Goal: Task Accomplishment & Management: Manage account settings

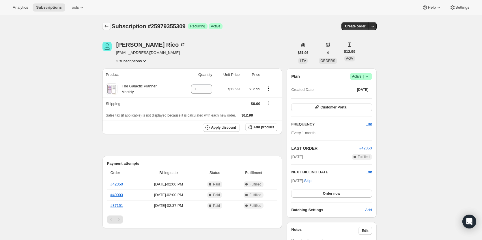
click at [108, 27] on icon "Subscriptions" at bounding box center [107, 26] width 6 height 6
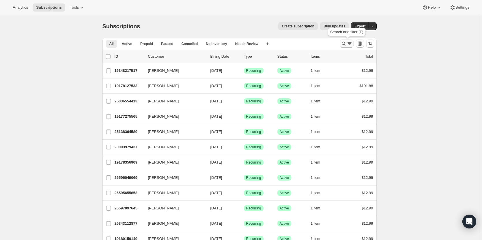
click at [344, 44] on icon "Search and filter results" at bounding box center [344, 44] width 6 height 6
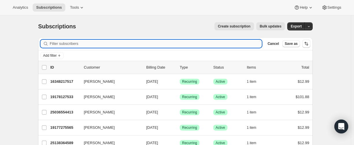
click at [70, 44] on input "Filter subscribers" at bounding box center [156, 44] width 212 height 8
paste input "alyshabrooke1314@yahoo.com"
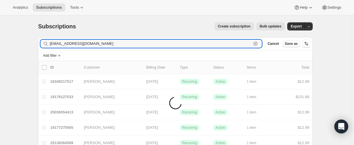
type input "alyshabrooke1314@yahoo.com"
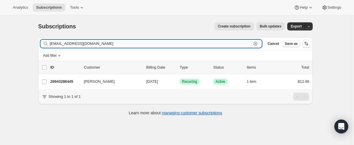
click at [81, 46] on input "alyshabrooke1314@yahoo.com" at bounding box center [150, 44] width 201 height 8
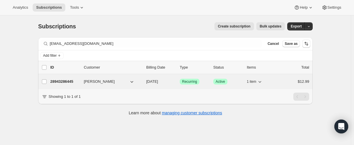
click at [64, 80] on p "28943286445" at bounding box center [64, 82] width 29 height 6
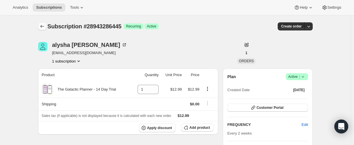
click at [44, 26] on icon "Subscriptions" at bounding box center [42, 26] width 6 height 6
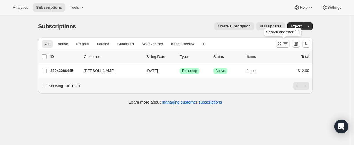
click at [281, 43] on icon "Search and filter results" at bounding box center [280, 44] width 6 height 6
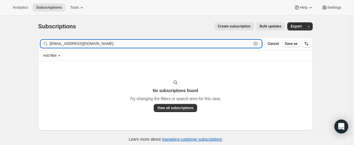
click at [76, 40] on input "teschallison@gmail.com" at bounding box center [150, 44] width 201 height 8
paste input "21687238829"
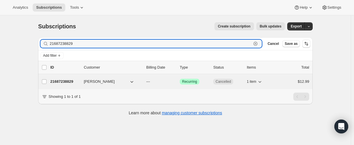
type input "21687238829"
click at [64, 81] on p "21687238829" at bounding box center [64, 82] width 29 height 6
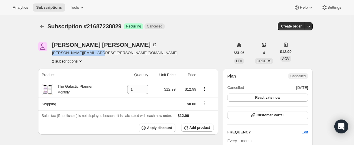
drag, startPoint x: 104, startPoint y: 53, endPoint x: 52, endPoint y: 54, distance: 52.0
click at [52, 54] on div "Allison Bourland allison.tesch@yahoo.com 2 subscriptions" at bounding box center [134, 53] width 192 height 22
copy span "allison.tesch@yahoo.com"
click at [43, 27] on icon "Subscriptions" at bounding box center [42, 26] width 6 height 6
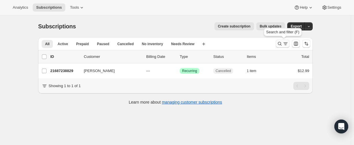
click at [279, 44] on icon "Search and filter results" at bounding box center [280, 44] width 6 height 6
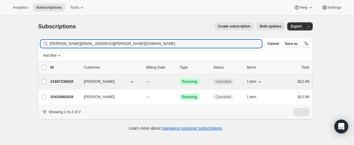
type input "allison.tesch@yahoo.com"
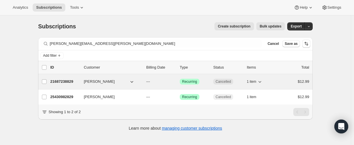
click at [65, 81] on p "21687238829" at bounding box center [64, 82] width 29 height 6
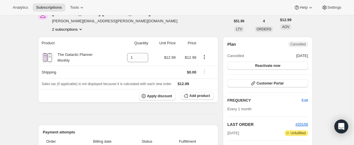
scroll to position [29, 0]
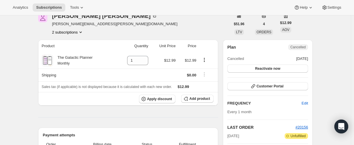
click at [65, 31] on button "2 subscriptions" at bounding box center [67, 32] width 31 height 6
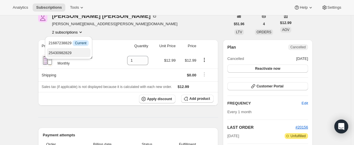
click at [63, 52] on span "25430982829" at bounding box center [59, 53] width 23 height 4
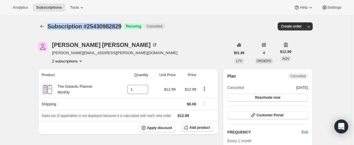
drag, startPoint x: 55, startPoint y: 25, endPoint x: 36, endPoint y: 37, distance: 21.9
click at [129, 22] on div "Subscription #25430982829 Success Recurring Cancelled" at bounding box center [132, 26] width 170 height 8
copy span "Subscription #25430982829"
click at [74, 61] on button "2 subscriptions" at bounding box center [67, 61] width 31 height 6
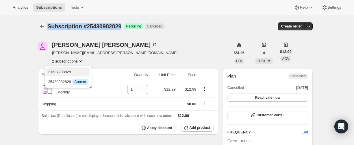
click at [71, 70] on span "21687238829" at bounding box center [59, 72] width 23 height 4
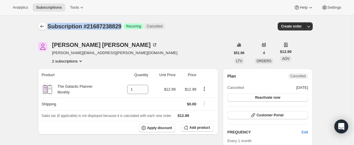
drag, startPoint x: 128, startPoint y: 25, endPoint x: 47, endPoint y: 27, distance: 80.3
click at [50, 27] on span "Subscription #21687238829" at bounding box center [84, 26] width 74 height 6
copy span "Subscription #21687238829"
click at [46, 28] on button "Subscriptions" at bounding box center [42, 26] width 8 height 8
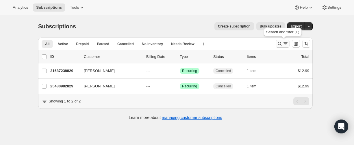
click at [281, 44] on icon "Search and filter results" at bounding box center [280, 44] width 4 height 4
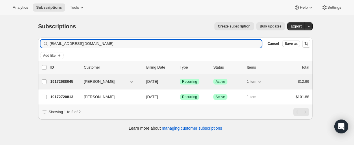
type input "jenniferlaing11@gmail.com"
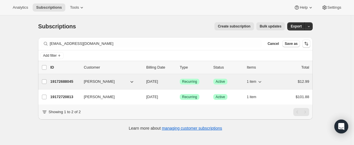
click at [59, 79] on p "19172688045" at bounding box center [64, 82] width 29 height 6
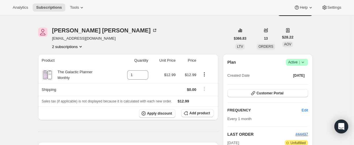
scroll to position [87, 0]
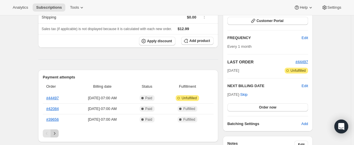
click at [57, 134] on icon "Next" at bounding box center [55, 133] width 6 height 6
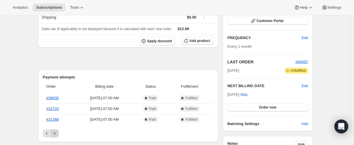
click at [57, 134] on icon "Next" at bounding box center [55, 133] width 6 height 6
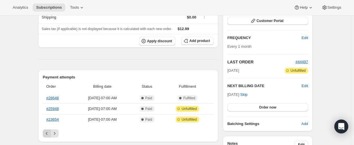
click at [47, 133] on icon "Previous" at bounding box center [47, 133] width 6 height 6
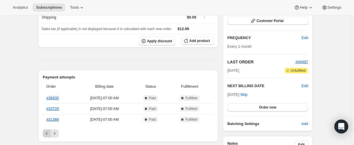
click at [47, 133] on icon "Previous" at bounding box center [47, 133] width 6 height 6
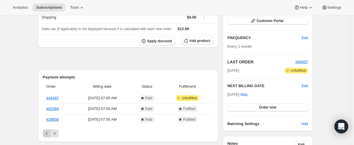
click at [47, 133] on div "Pagination" at bounding box center [47, 133] width 8 height 8
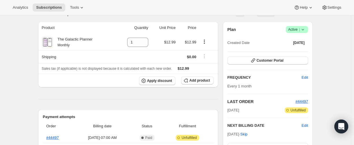
scroll to position [29, 0]
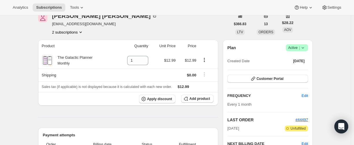
click at [59, 32] on button "2 subscriptions" at bounding box center [67, 32] width 31 height 6
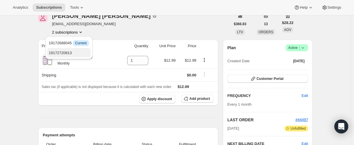
click at [61, 49] on button "19172720813" at bounding box center [69, 52] width 44 height 9
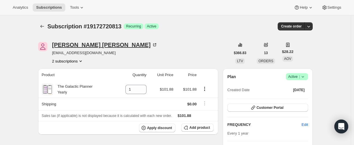
click at [77, 44] on div "Jennifer LAING" at bounding box center [104, 45] width 105 height 6
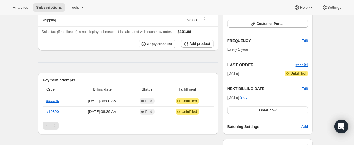
scroll to position [87, 0]
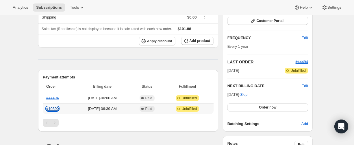
click at [54, 109] on link "#10390" at bounding box center [52, 108] width 12 height 4
click at [55, 98] on link "#44494" at bounding box center [52, 98] width 12 height 4
click at [53, 109] on link "#10390" at bounding box center [52, 108] width 12 height 4
click at [53, 97] on link "#44494" at bounding box center [52, 98] width 12 height 4
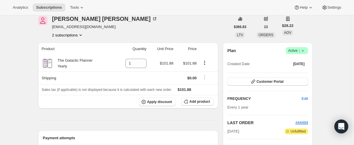
scroll to position [29, 0]
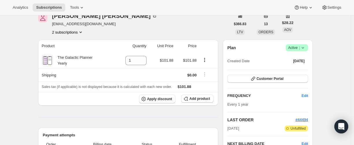
click at [303, 47] on icon at bounding box center [303, 48] width 6 height 6
click at [290, 67] on span "Cancel subscription" at bounding box center [296, 69] width 33 height 4
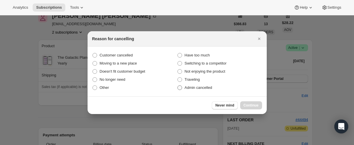
click at [182, 88] on span ":rt4:" at bounding box center [179, 87] width 5 height 5
click at [178, 85] on input "Admin cancelled" at bounding box center [177, 85] width 0 height 0
radio input "true"
click at [249, 106] on span "Continue" at bounding box center [250, 105] width 15 height 5
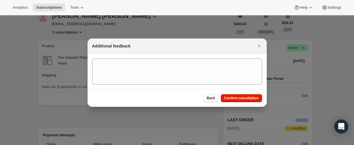
click at [214, 98] on span "Back" at bounding box center [210, 98] width 8 height 5
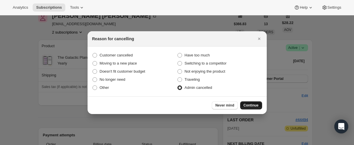
click at [248, 105] on span "Continue" at bounding box center [250, 105] width 15 height 5
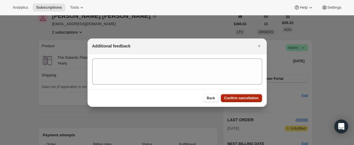
click at [240, 99] on span "Confirm cancellation" at bounding box center [241, 98] width 34 height 5
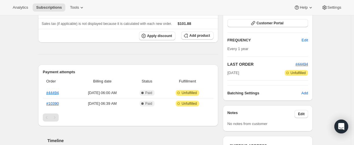
scroll to position [115, 0]
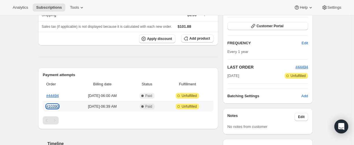
click at [55, 106] on link "#10390" at bounding box center [52, 106] width 12 height 4
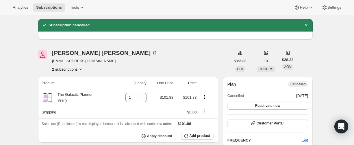
scroll to position [0, 0]
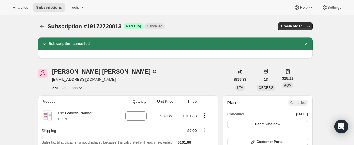
click at [64, 88] on button "2 subscriptions" at bounding box center [67, 88] width 31 height 6
click at [71, 96] on span "19172688045" at bounding box center [60, 98] width 23 height 4
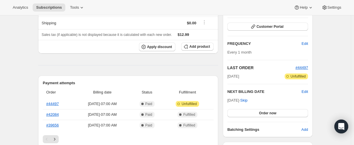
scroll to position [144, 0]
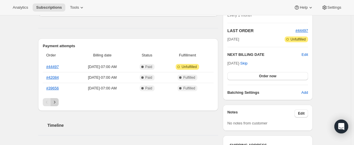
click at [56, 103] on icon "Next" at bounding box center [55, 102] width 6 height 6
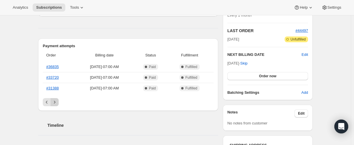
click at [56, 103] on icon "Next" at bounding box center [55, 102] width 6 height 6
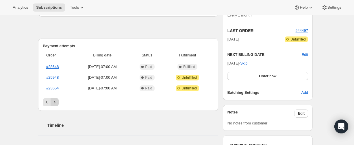
click at [56, 103] on icon "Next" at bounding box center [55, 102] width 6 height 6
click at [45, 102] on button "Previous" at bounding box center [47, 102] width 8 height 8
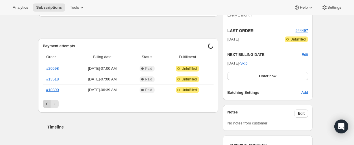
click at [45, 102] on button "Previous" at bounding box center [47, 104] width 8 height 8
click at [47, 102] on icon "Previous" at bounding box center [47, 104] width 6 height 6
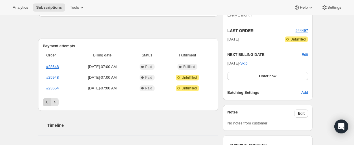
click at [47, 103] on icon "Previous" at bounding box center [47, 102] width 6 height 6
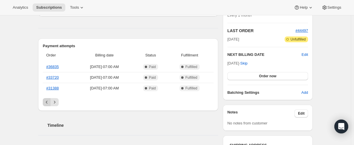
click at [47, 103] on icon "Previous" at bounding box center [47, 102] width 6 height 6
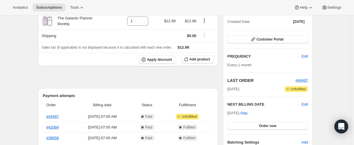
scroll to position [0, 0]
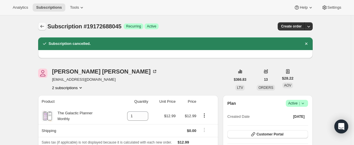
click at [44, 25] on icon "Subscriptions" at bounding box center [42, 26] width 6 height 6
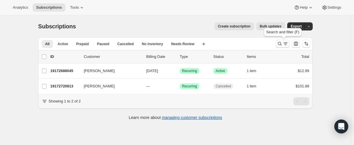
click at [281, 44] on icon "Search and filter results" at bounding box center [280, 44] width 6 height 6
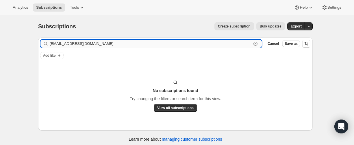
drag, startPoint x: 72, startPoint y: 44, endPoint x: 144, endPoint y: 44, distance: 72.5
click at [144, 44] on input "nancypettit2342@gmail.com" at bounding box center [150, 44] width 201 height 8
click at [57, 44] on input "nancy pettit" at bounding box center [150, 44] width 201 height 8
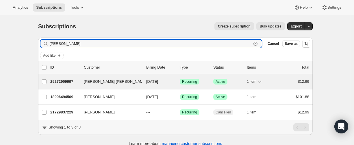
type input "pettit"
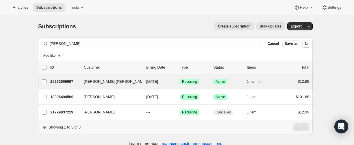
click at [60, 79] on p "25272909997" at bounding box center [64, 82] width 29 height 6
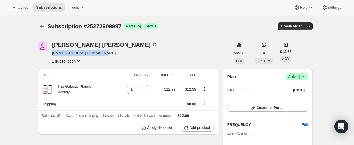
drag, startPoint x: 97, startPoint y: 54, endPoint x: 53, endPoint y: 53, distance: 43.3
click at [53, 53] on div "Pettit Pettit sacredlight1111@gmail.com 1 subscription" at bounding box center [134, 53] width 192 height 22
copy span "sacredlight1111@gmail.com"
click at [43, 26] on icon "Subscriptions" at bounding box center [42, 26] width 6 height 6
